Goal: Transaction & Acquisition: Purchase product/service

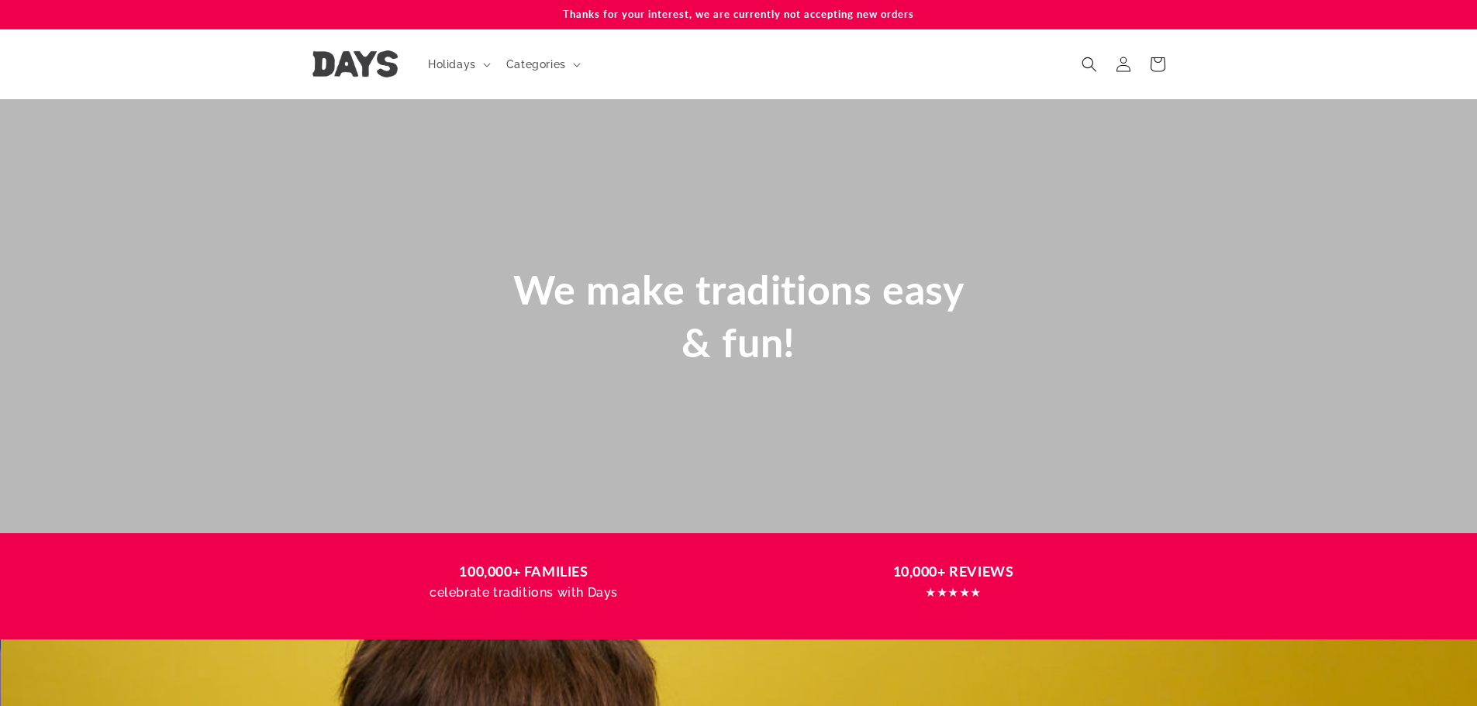
scroll to position [0, 1477]
click at [470, 67] on span "Holidays" at bounding box center [452, 64] width 48 height 14
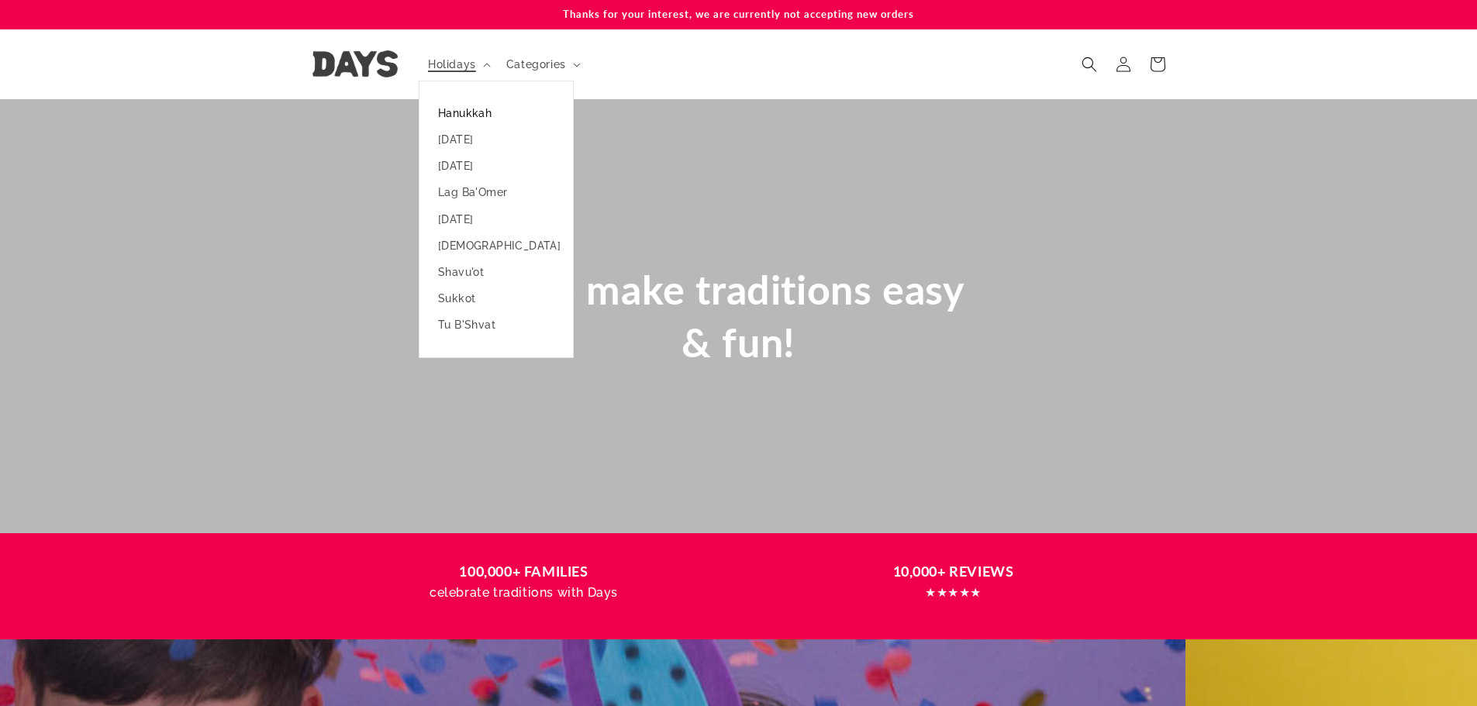
scroll to position [0, 43]
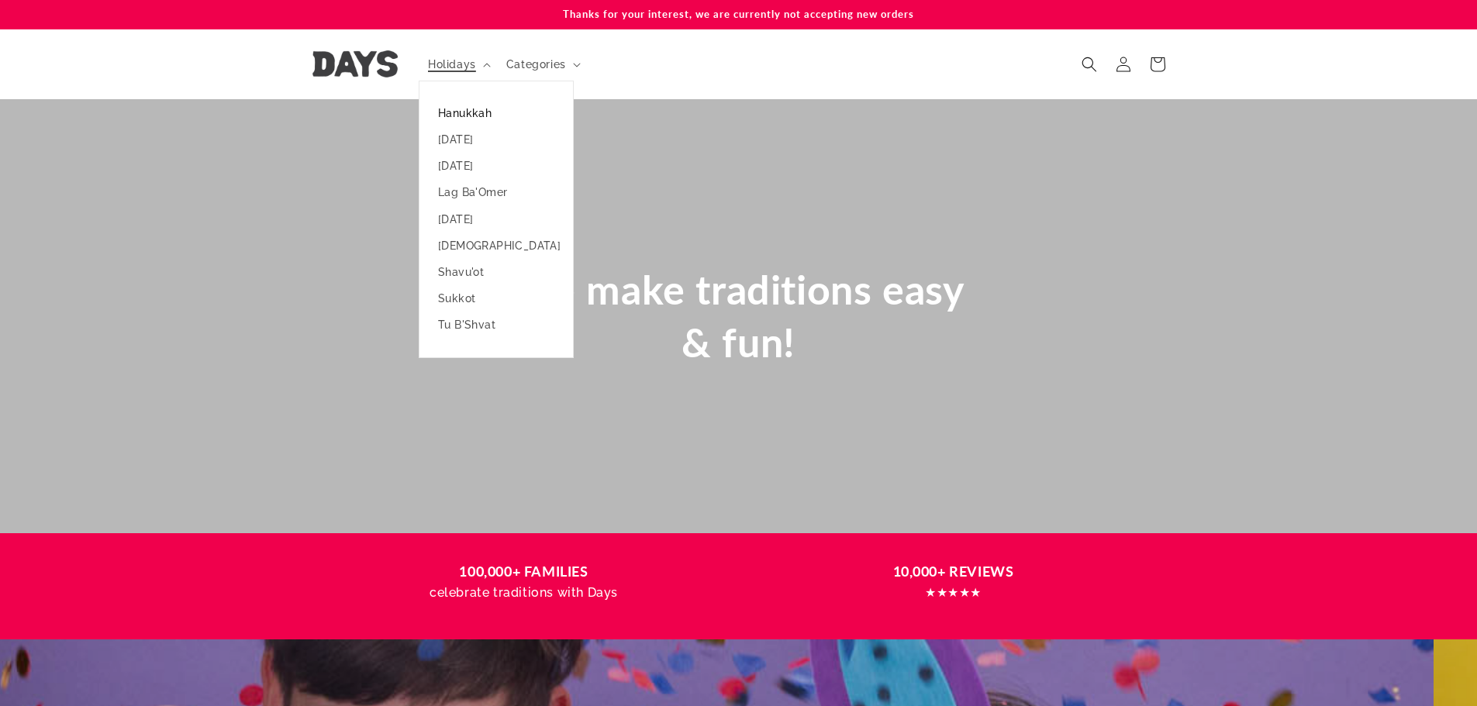
click at [479, 113] on link "Hanukkah" at bounding box center [495, 113] width 153 height 26
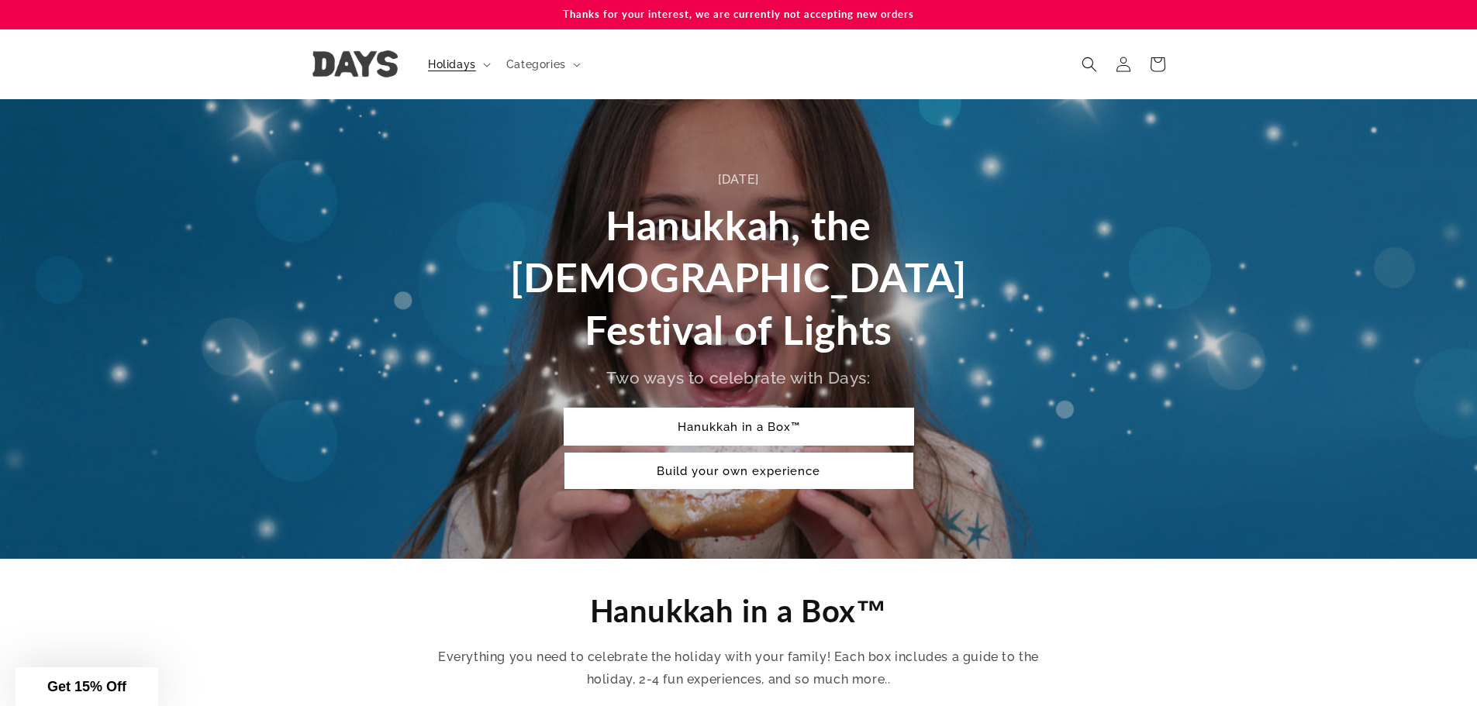
click at [738, 409] on link "Hanukkah in a Box™" at bounding box center [738, 427] width 349 height 36
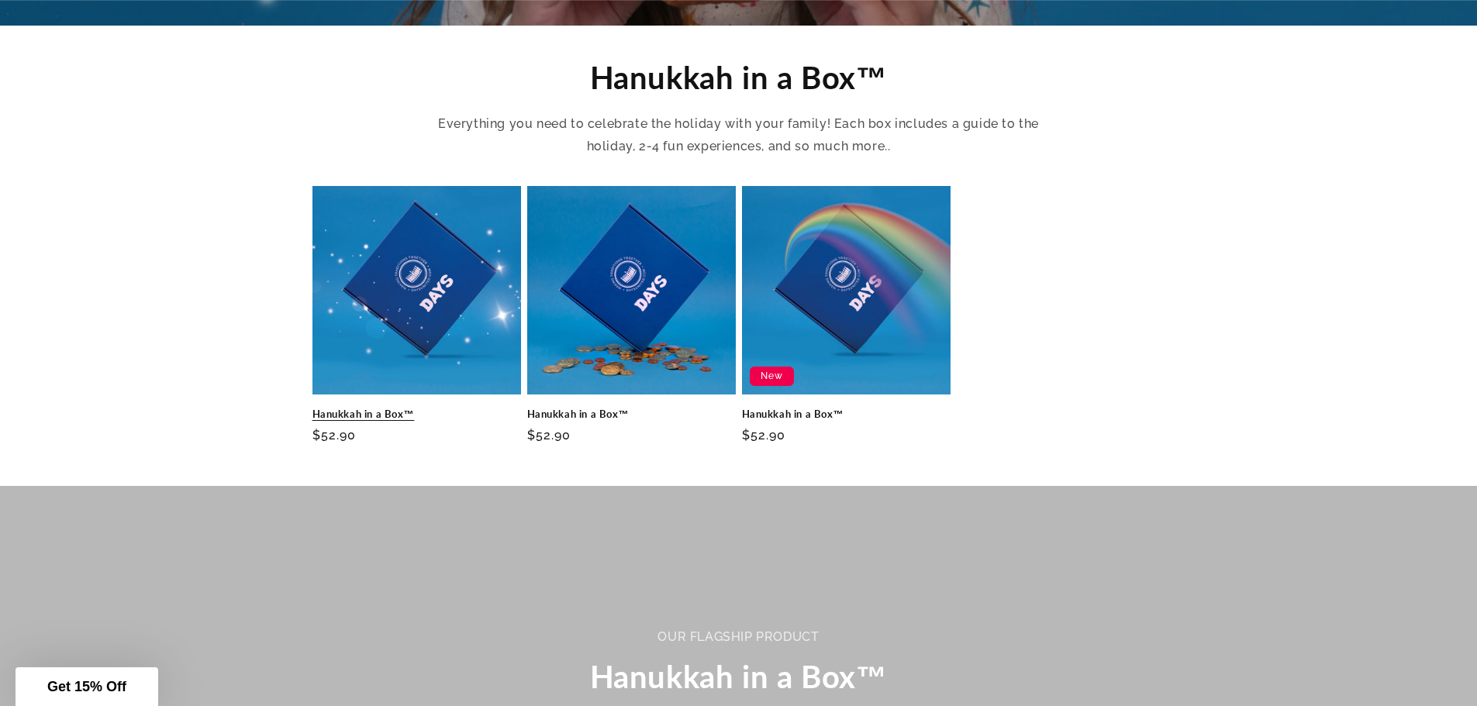
click at [441, 408] on link "Hanukkah in a Box™" at bounding box center [416, 414] width 209 height 13
click at [622, 408] on link "Hanukkah in a Box™" at bounding box center [631, 414] width 209 height 13
click at [860, 408] on link "Hanukkah in a Box™" at bounding box center [846, 414] width 209 height 13
click at [848, 408] on link "Hanukkah in a Box™" at bounding box center [846, 414] width 209 height 13
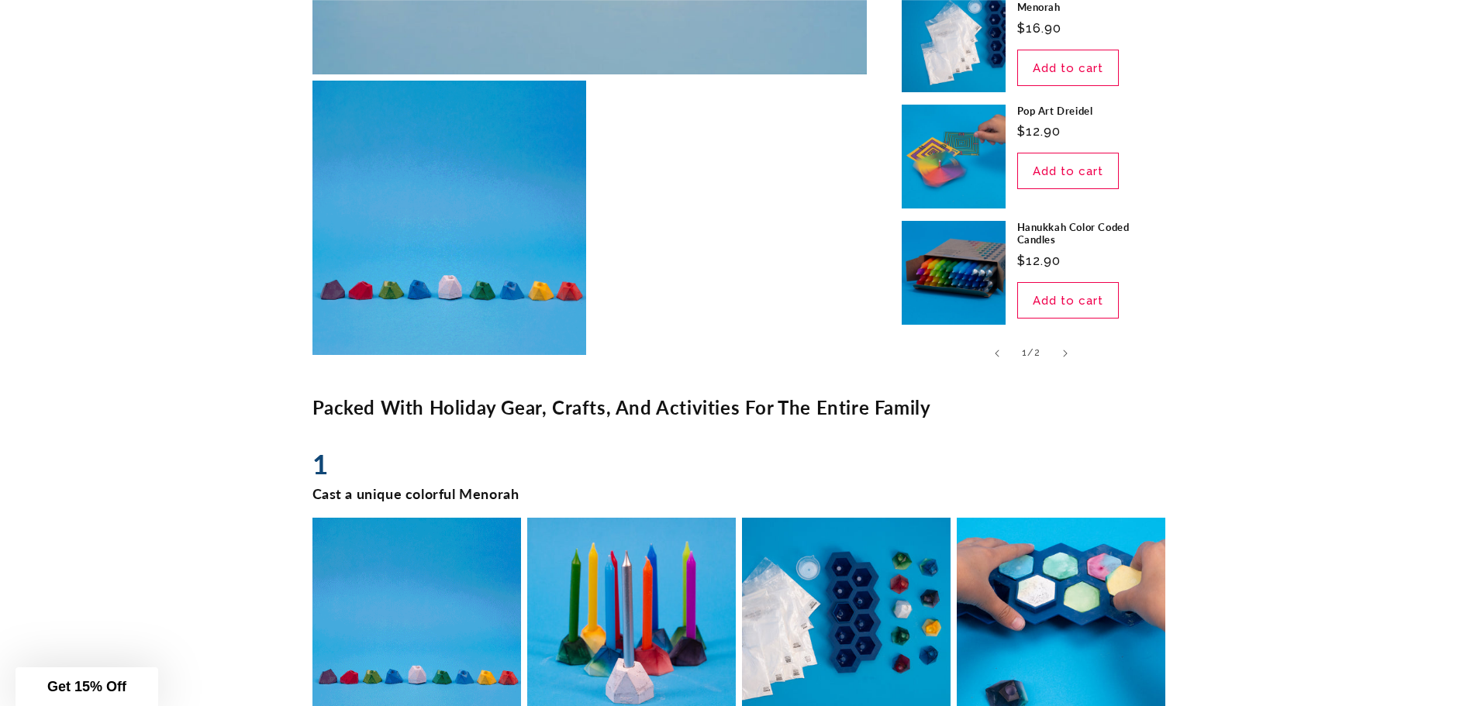
scroll to position [1809, 0]
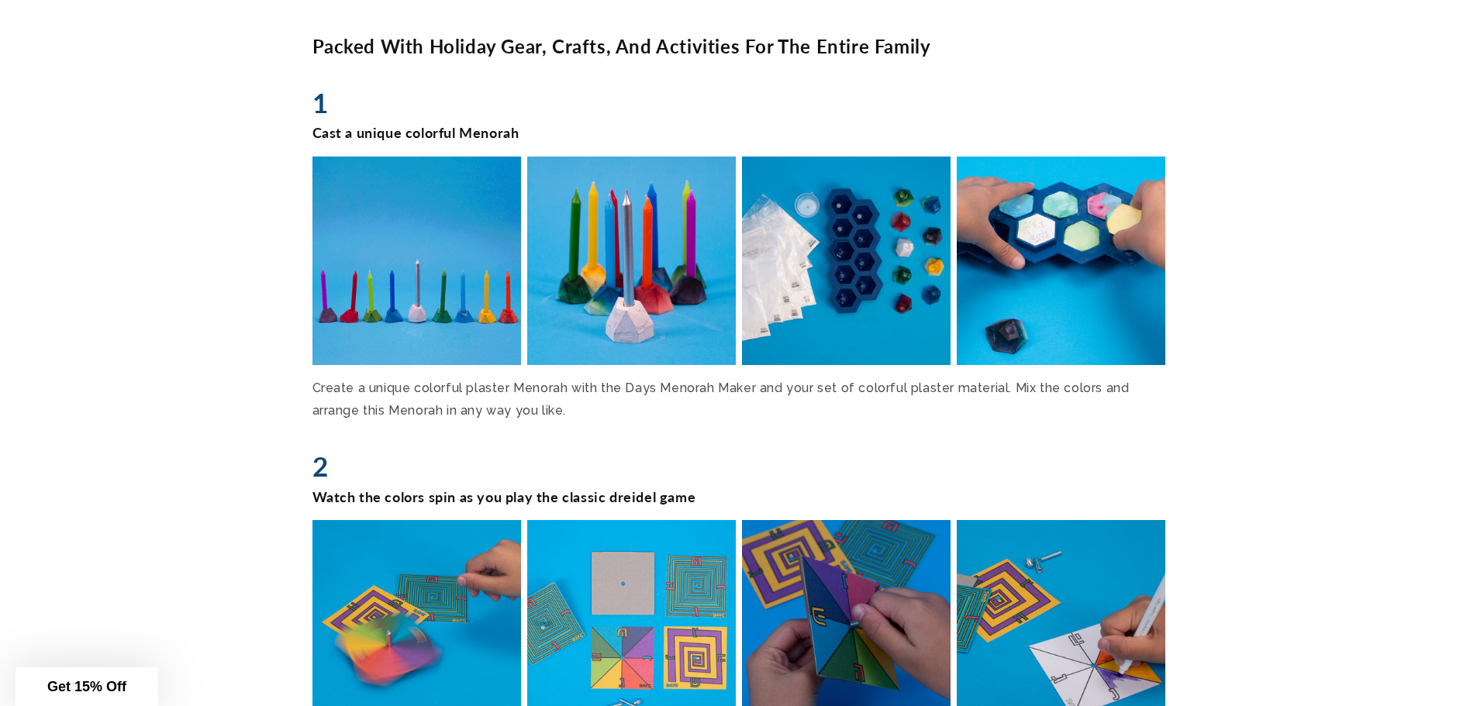
click at [811, 258] on img at bounding box center [845, 260] width 215 height 215
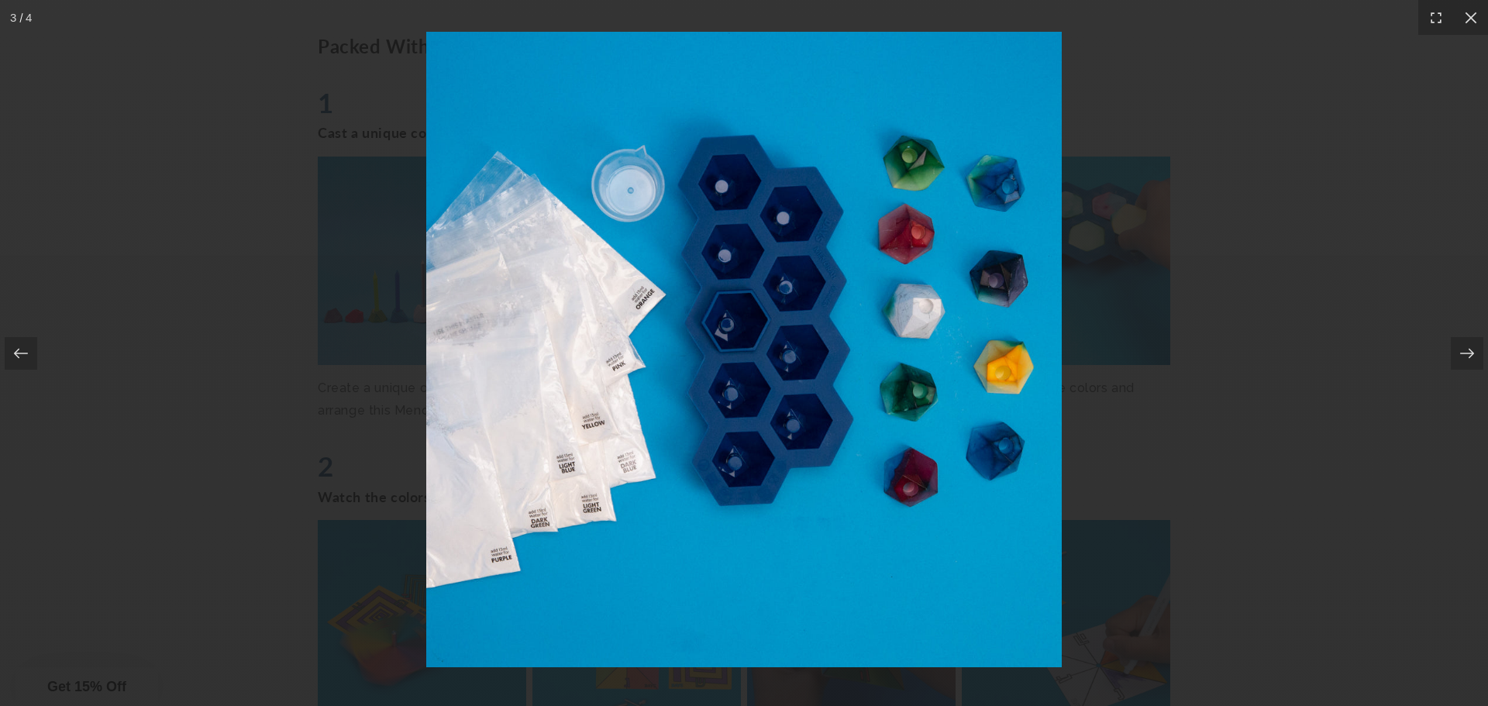
click at [1361, 336] on div at bounding box center [744, 353] width 1488 height 706
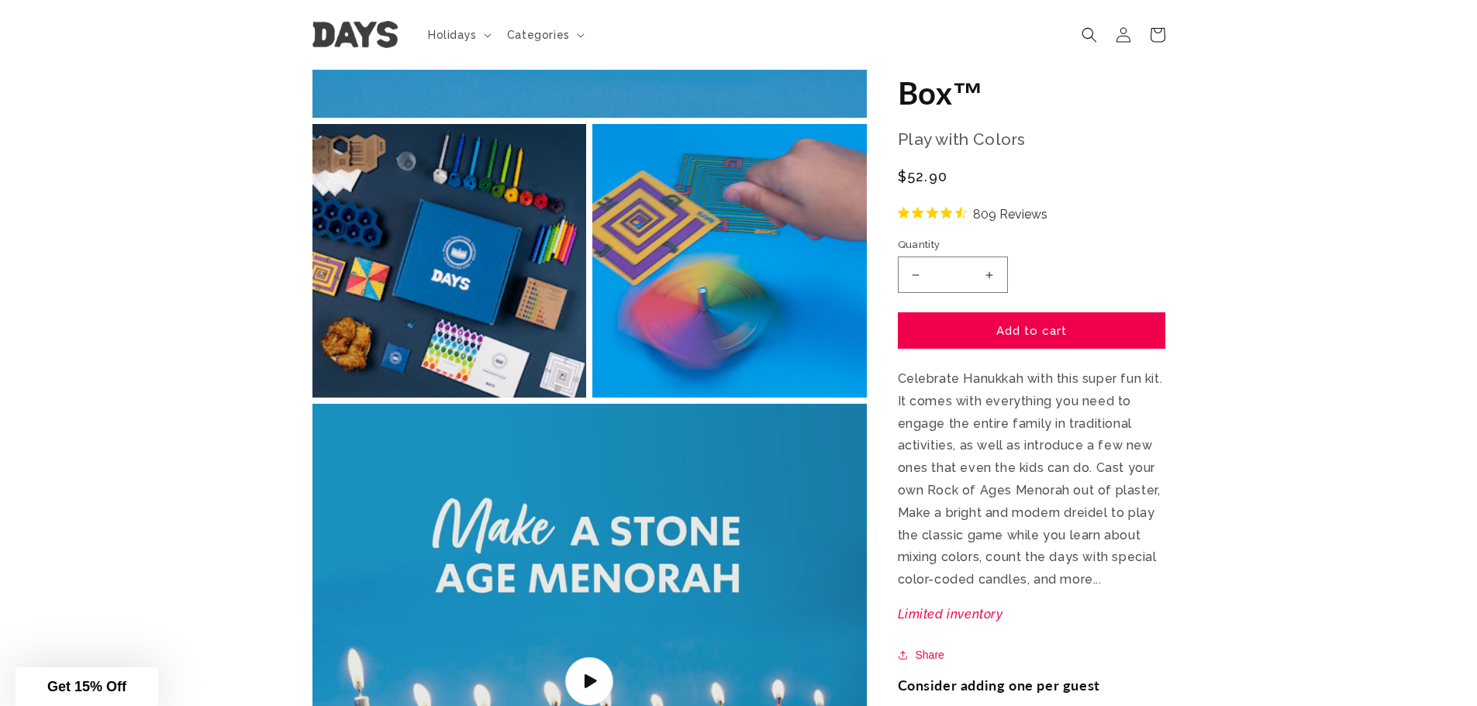
scroll to position [0, 0]
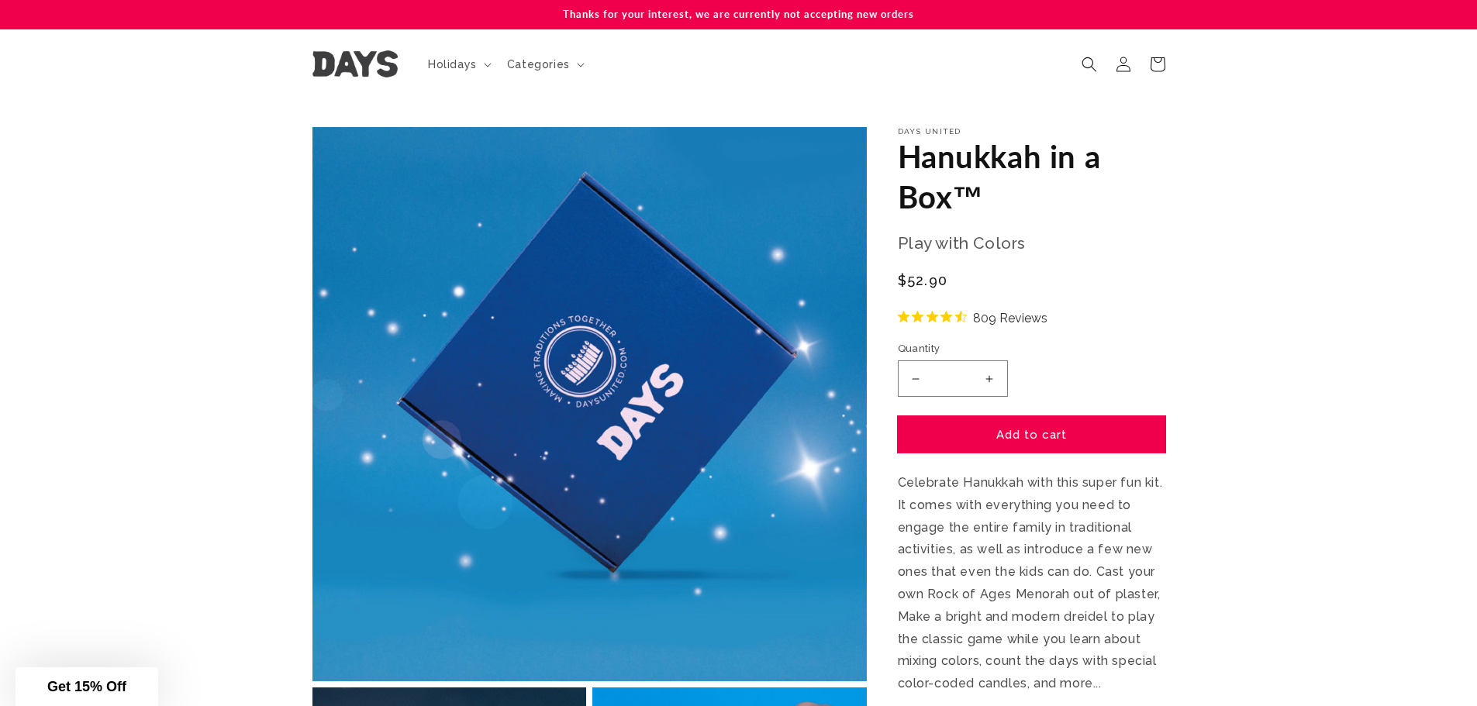
click at [991, 429] on button "Add to cart" at bounding box center [1031, 434] width 267 height 36
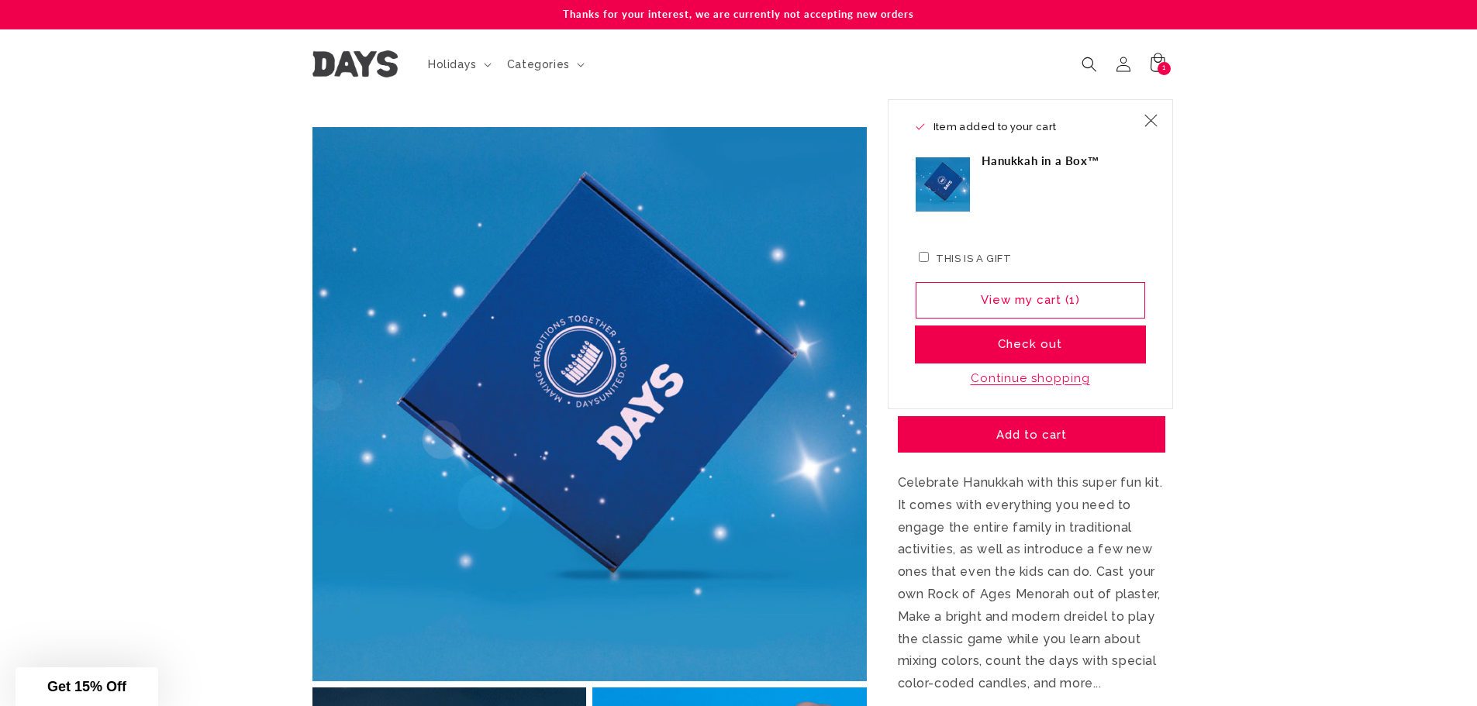
click at [1033, 341] on button "Check out" at bounding box center [1030, 344] width 229 height 36
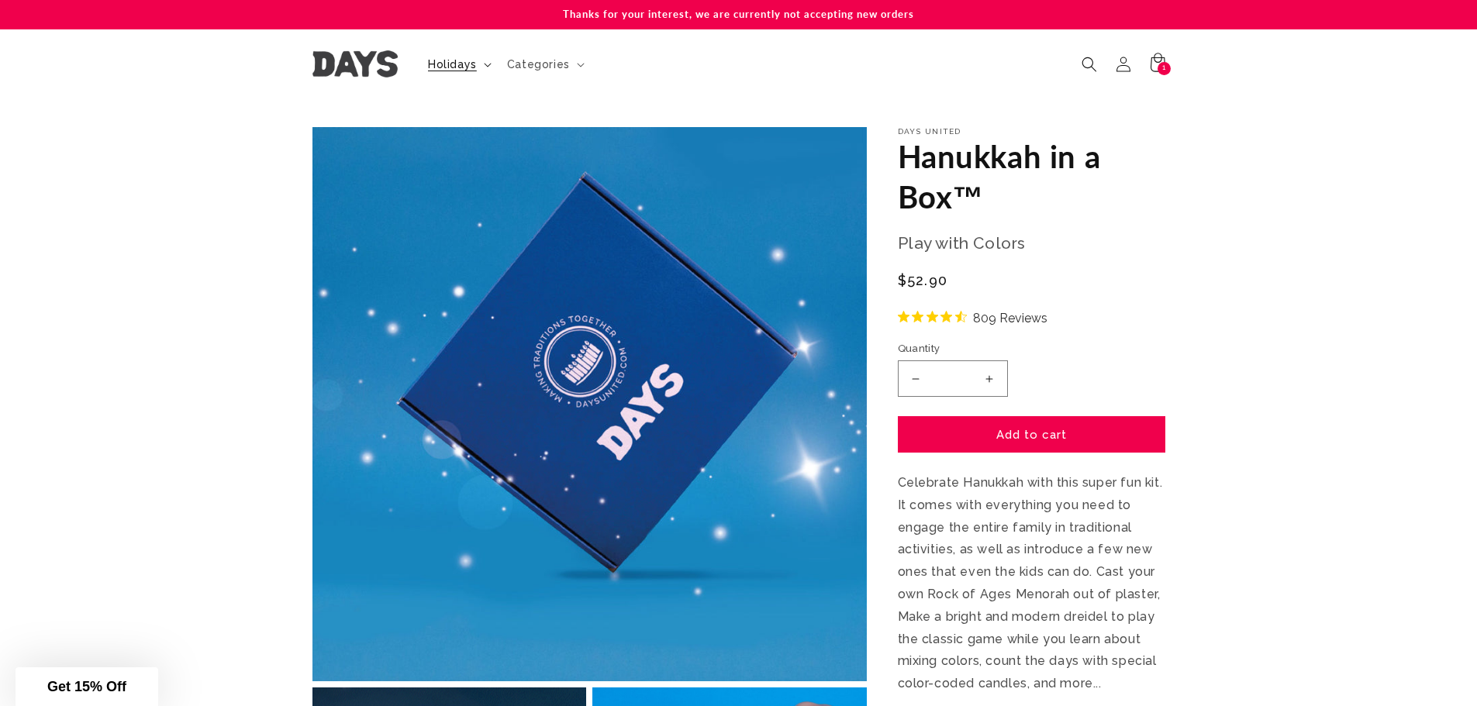
click at [484, 65] on icon at bounding box center [488, 65] width 8 height 5
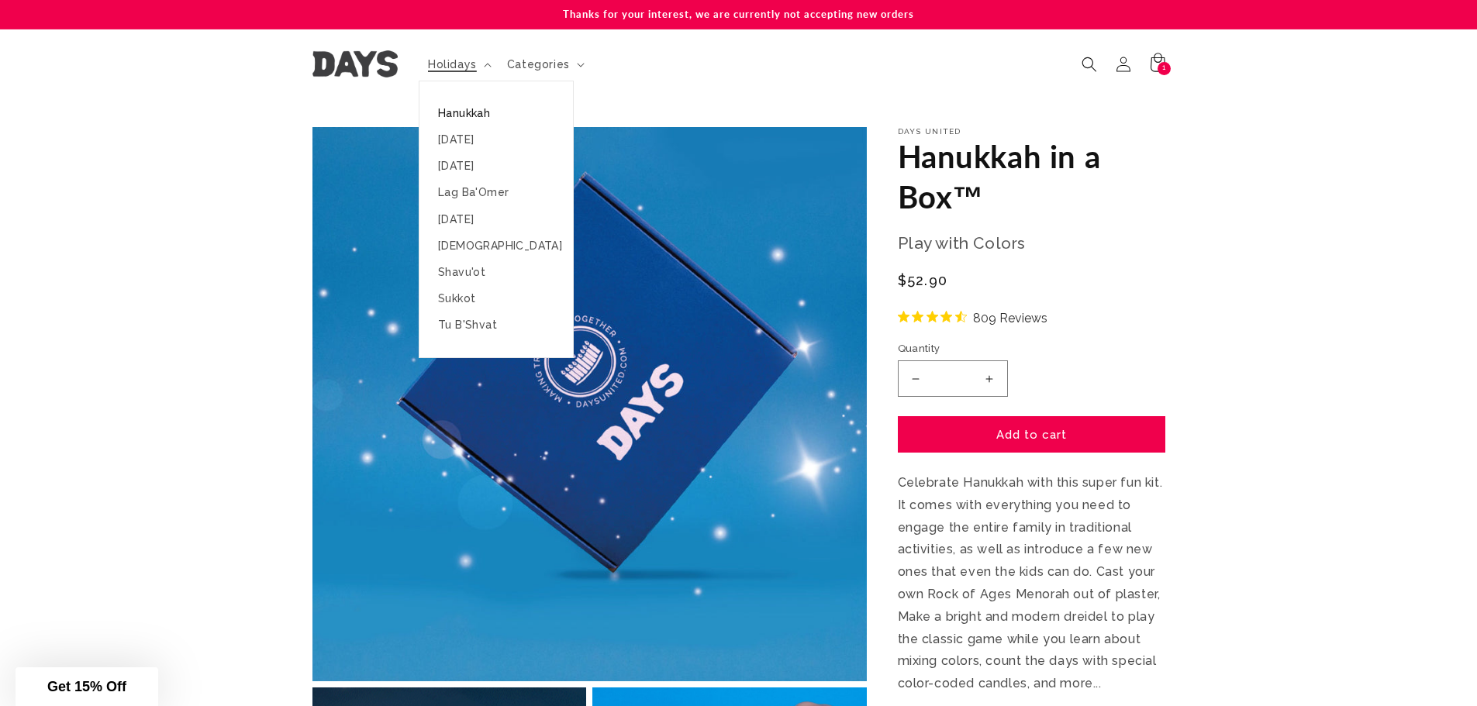
click at [477, 118] on link "Hanukkah" at bounding box center [495, 113] width 153 height 26
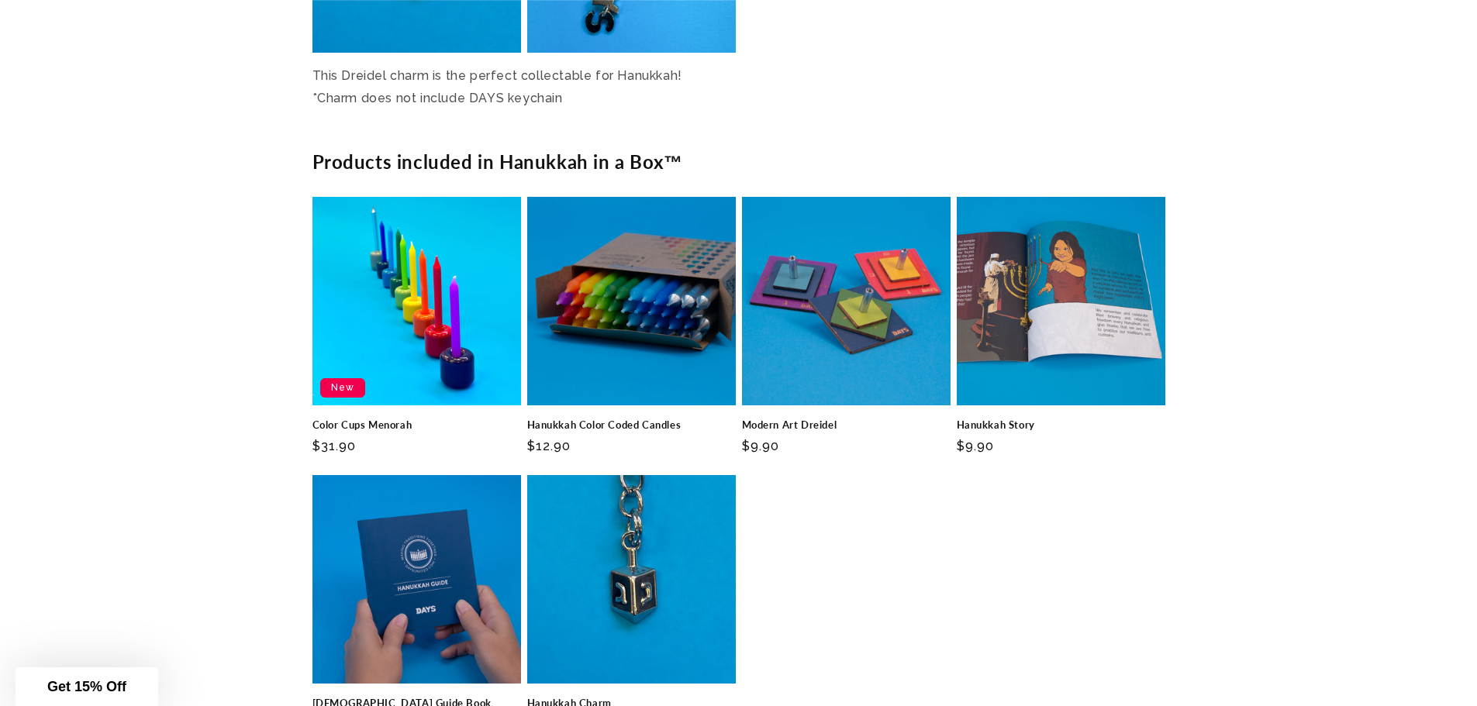
scroll to position [4249, 0]
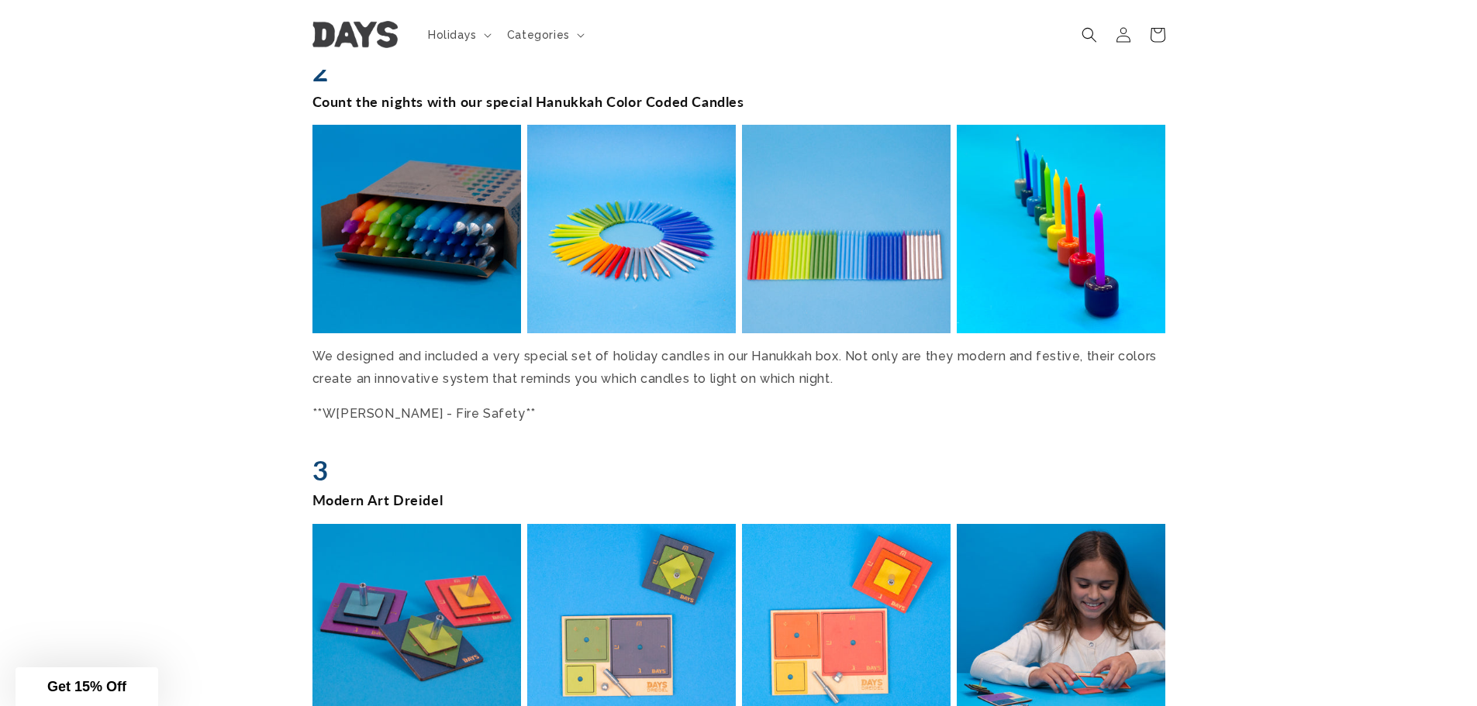
scroll to position [2322, 0]
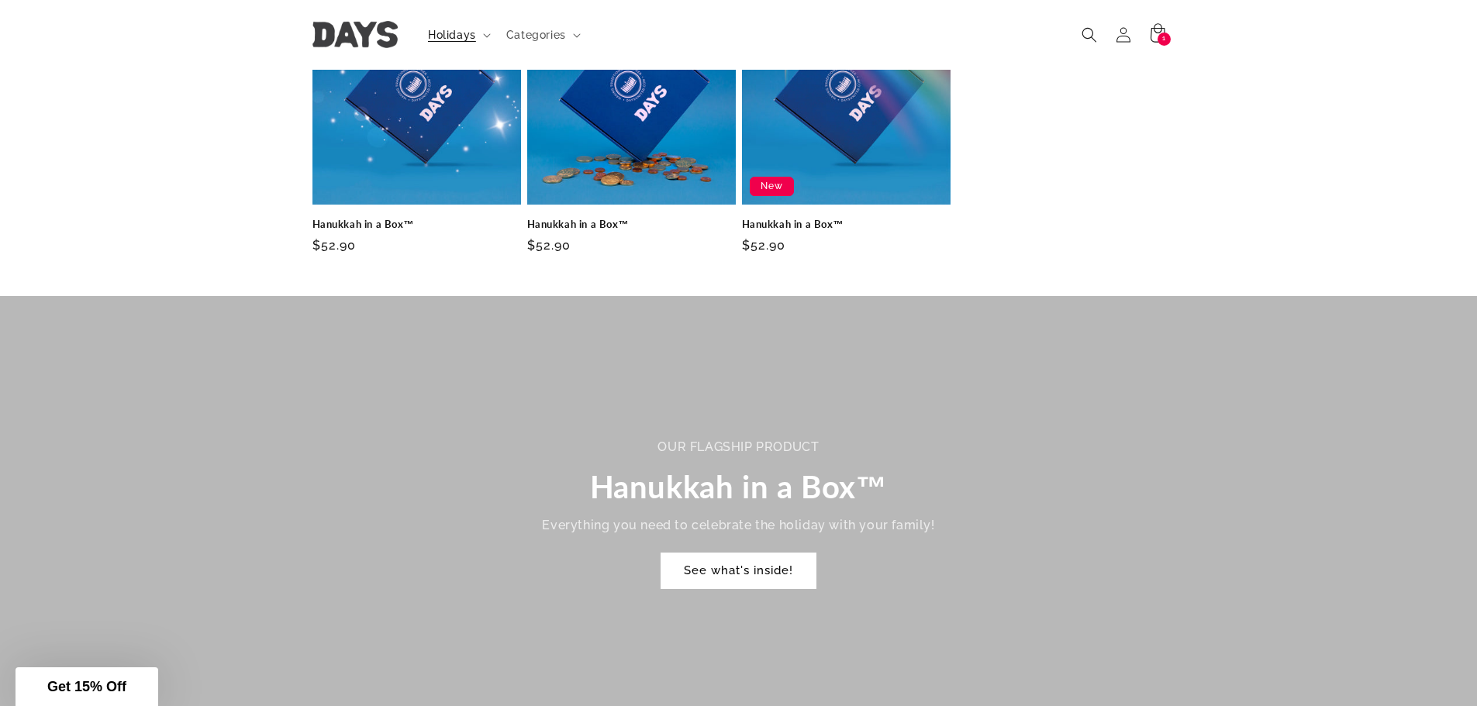
scroll to position [362, 0]
